Goal: Transaction & Acquisition: Purchase product/service

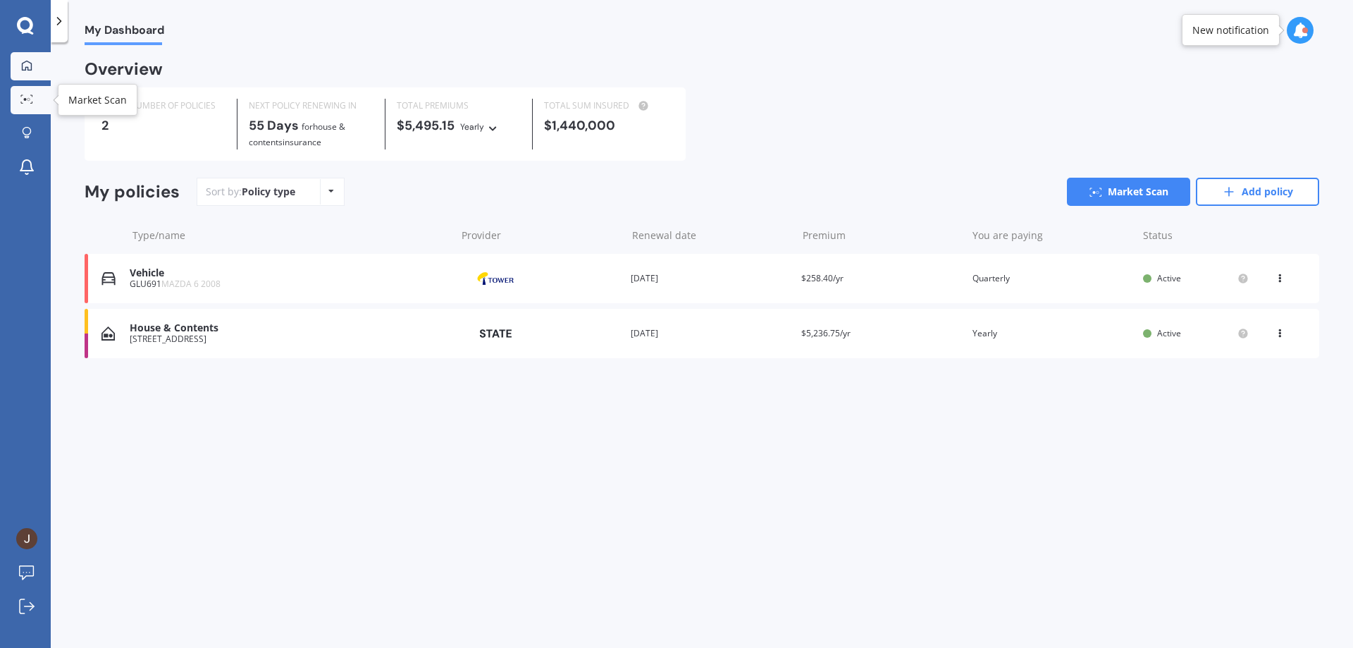
click at [28, 101] on circle at bounding box center [28, 99] width 3 height 3
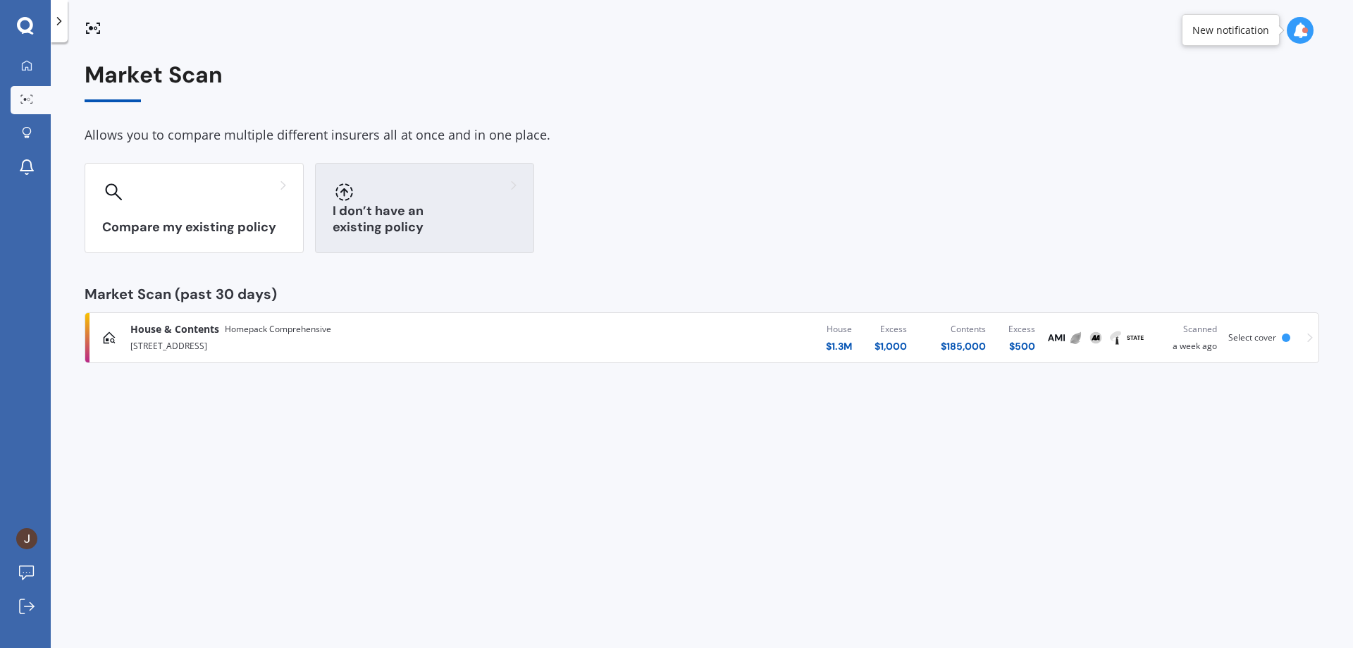
click at [392, 215] on div "I don’t have an existing policy" at bounding box center [424, 208] width 219 height 90
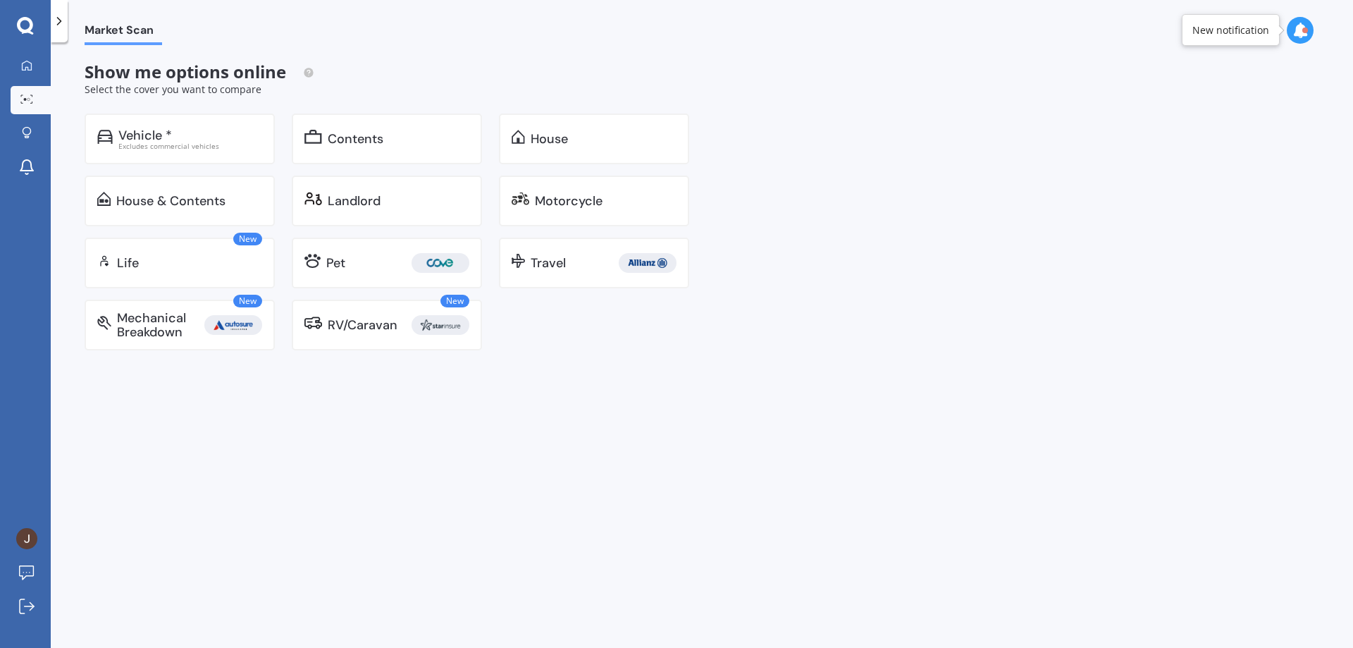
click at [392, 215] on div "Landlord" at bounding box center [387, 200] width 190 height 51
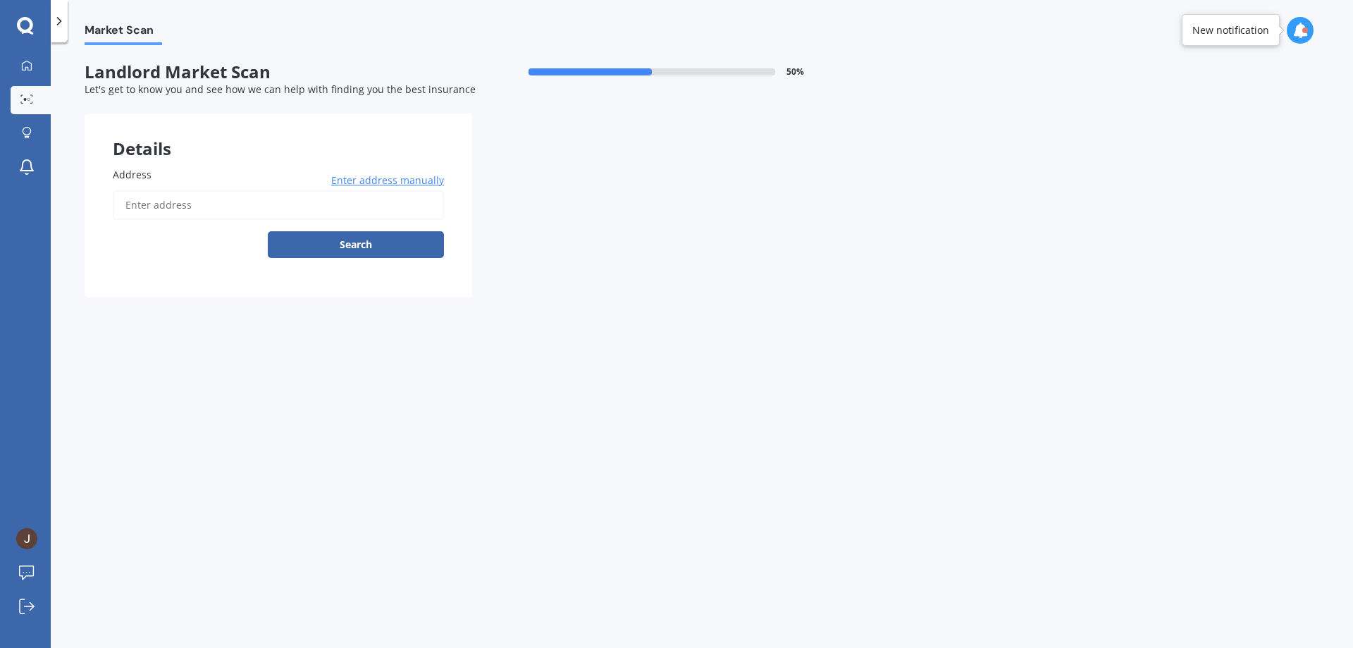
click at [303, 213] on input "Address" at bounding box center [278, 205] width 331 height 30
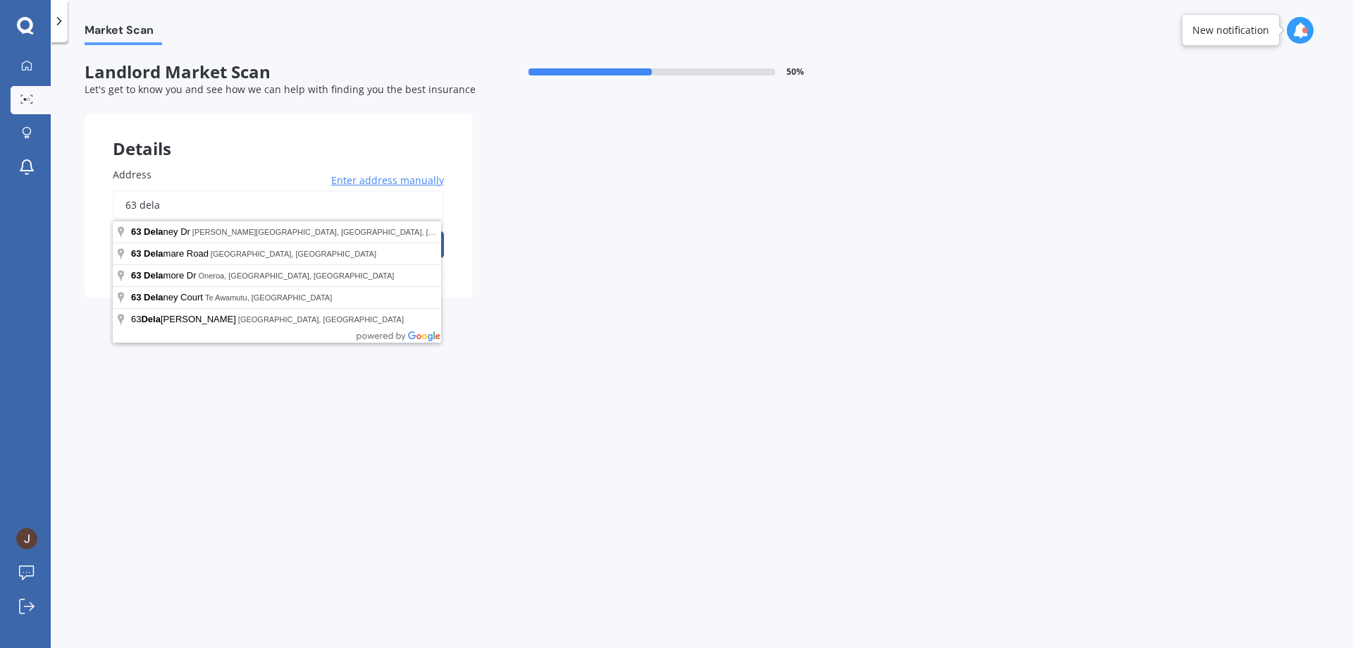
type input "63 dela"
click at [172, 203] on input "63 dela" at bounding box center [278, 205] width 331 height 30
click at [34, 75] on link "My Dashboard" at bounding box center [31, 66] width 40 height 28
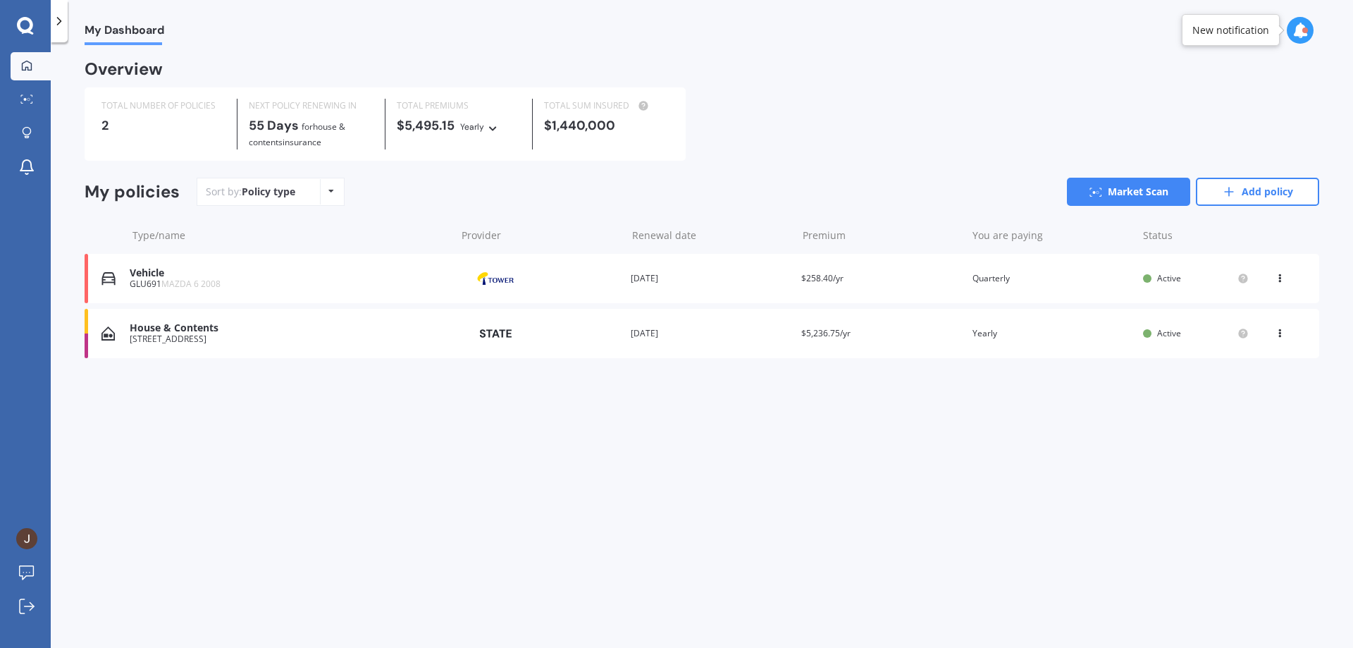
click at [198, 335] on div "[STREET_ADDRESS]" at bounding box center [289, 339] width 319 height 10
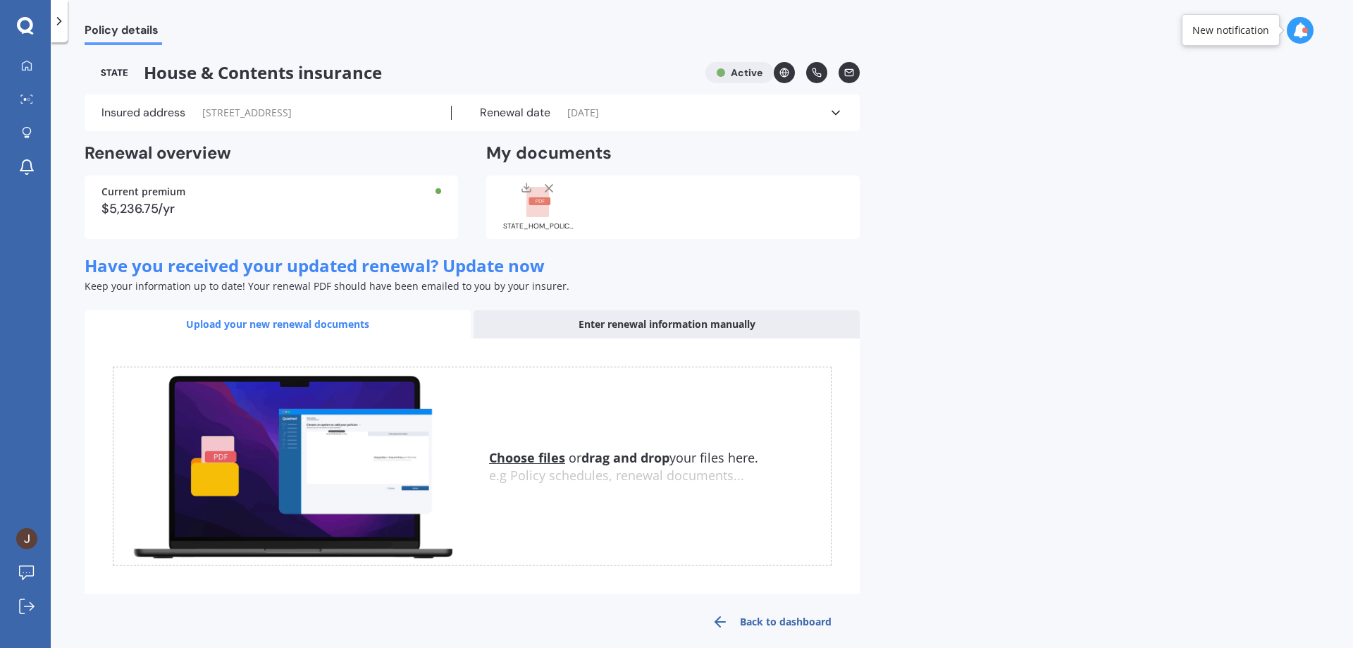
click at [708, 211] on div "STATE_HOM_POLICY_SCHEDULE_HOMS00440591_20241028112406882.pdf" at bounding box center [673, 206] width 374 height 63
click at [26, 65] on icon at bounding box center [26, 65] width 11 height 11
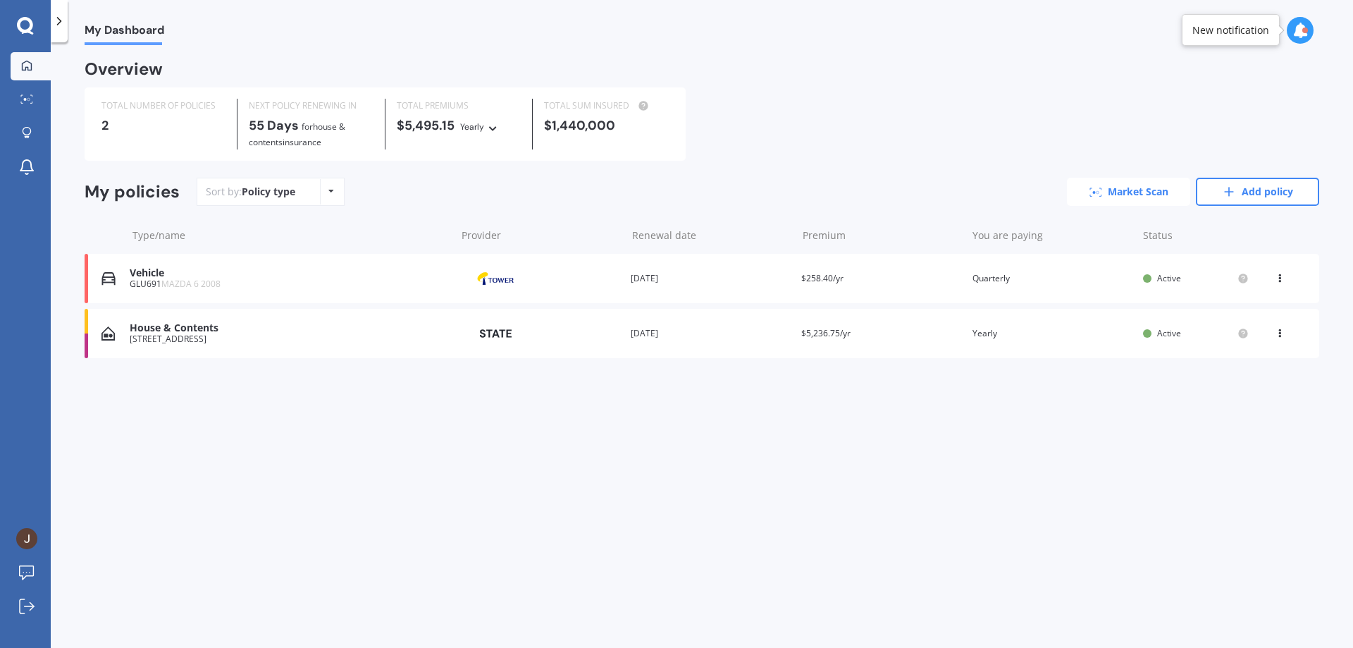
click at [1104, 199] on link "Market Scan" at bounding box center [1128, 192] width 123 height 28
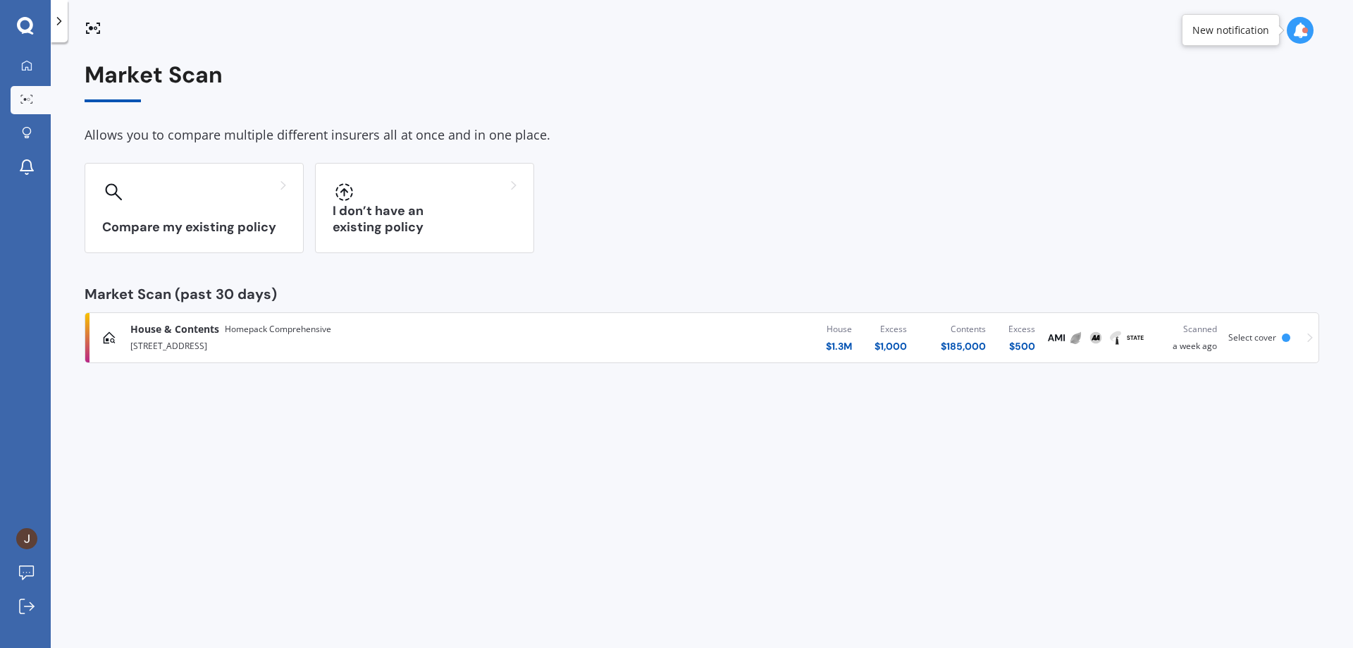
click at [403, 330] on div "House & Contents Homepack Comprehensive" at bounding box center [352, 329] width 444 height 14
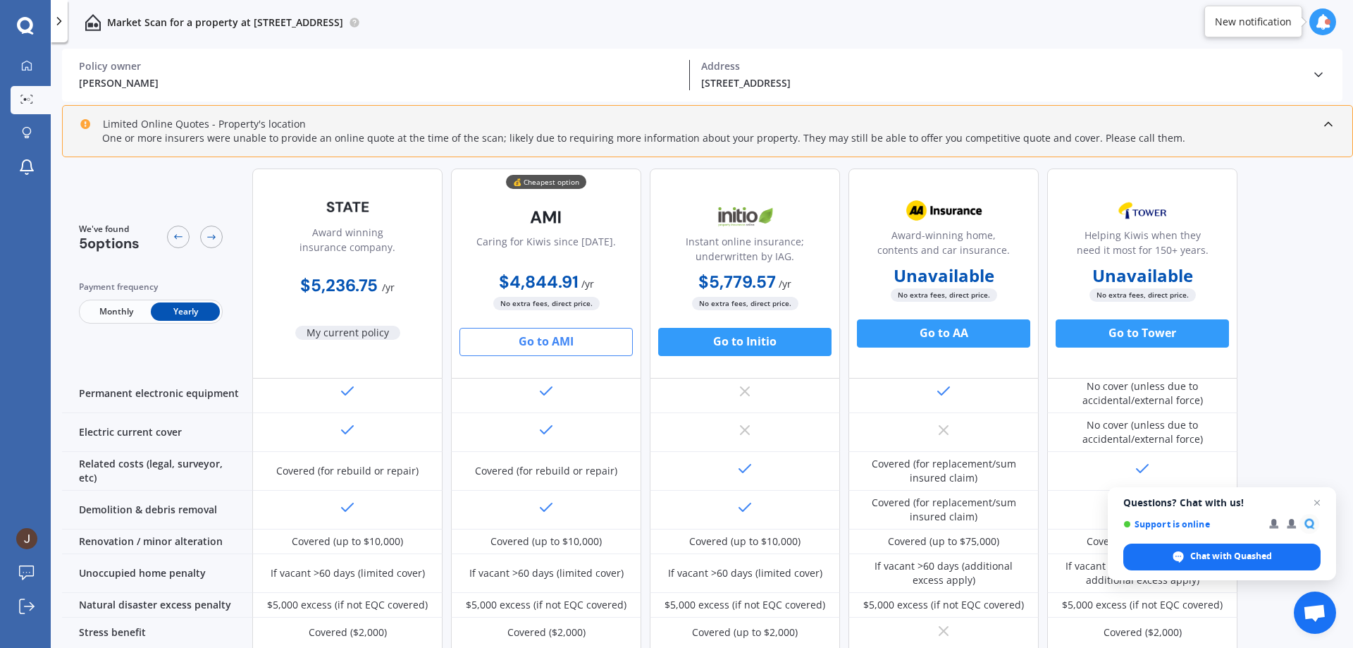
scroll to position [591, 0]
